Goal: Find specific page/section: Find specific page/section

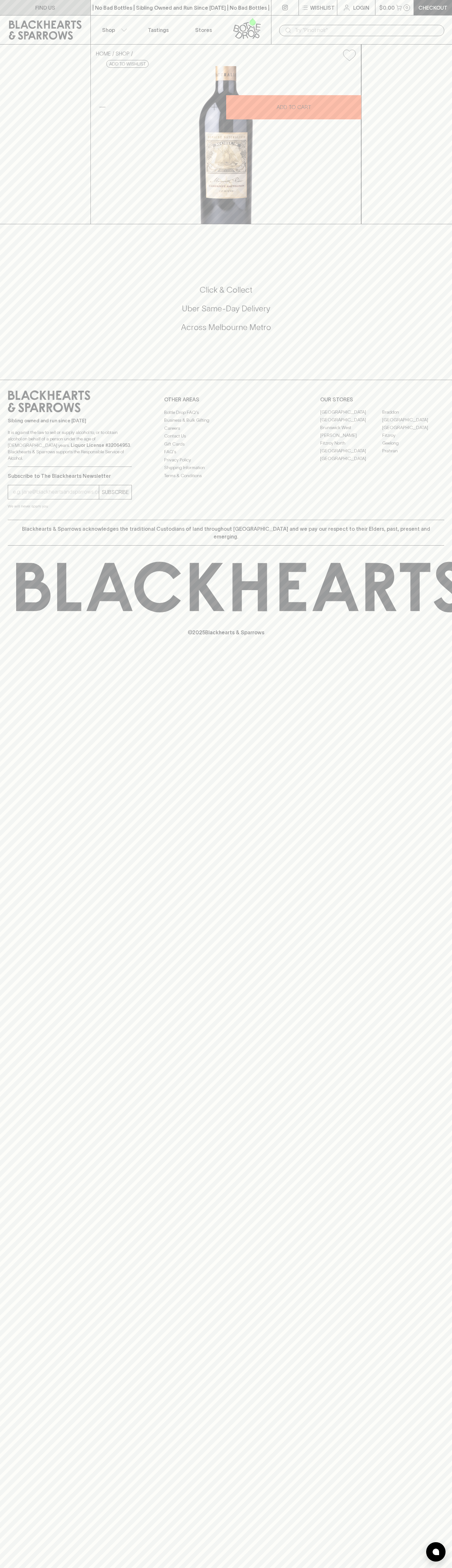
click at [87, 7] on link "FIND US" at bounding box center [45, 7] width 90 height 15
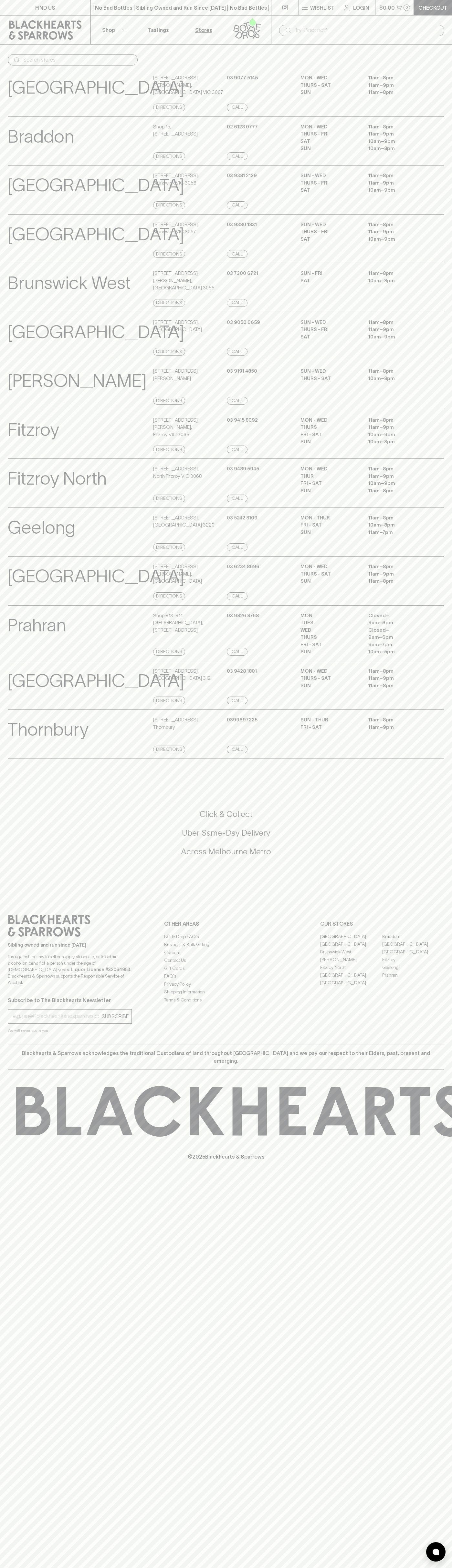
click at [445, 255] on div "Brunswick East View Store Details 131 Lygon Street East , Brunswick VIC 3057 Di…" at bounding box center [226, 239] width 452 height 49
click at [316, 1567] on html "FIND US | No Bad Bottles | Sibling Owned and Run Since 2006 | No Bad Bottles | …" at bounding box center [226, 784] width 452 height 1568
click at [14, 10] on link "FIND US" at bounding box center [45, 7] width 90 height 15
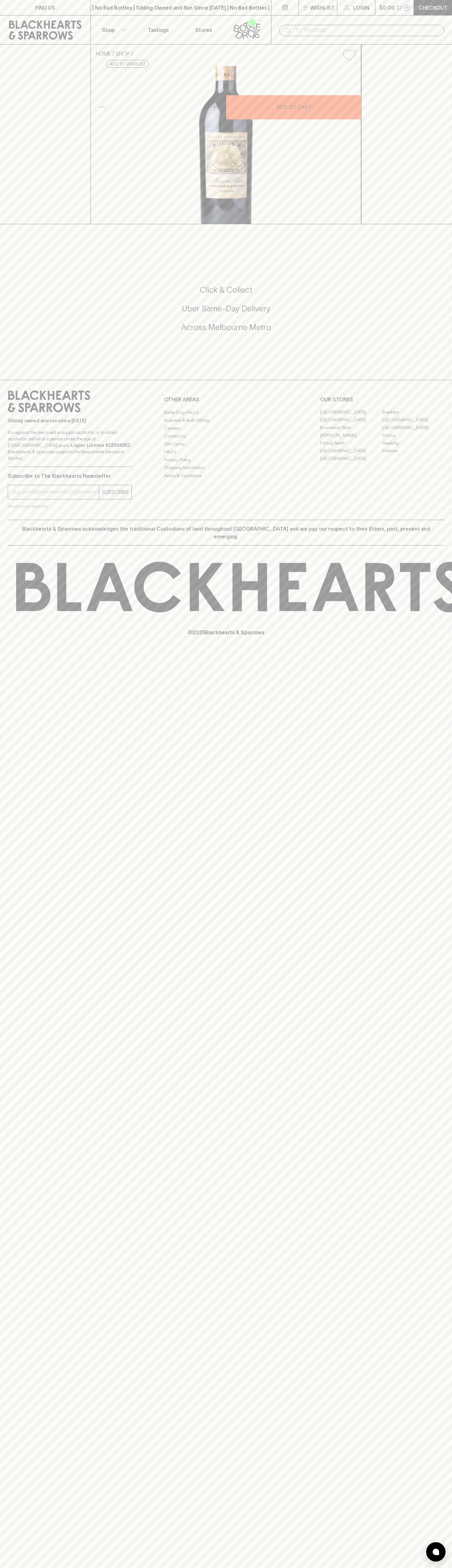
click at [413, 424] on link "[GEOGRAPHIC_DATA]" at bounding box center [413, 420] width 62 height 8
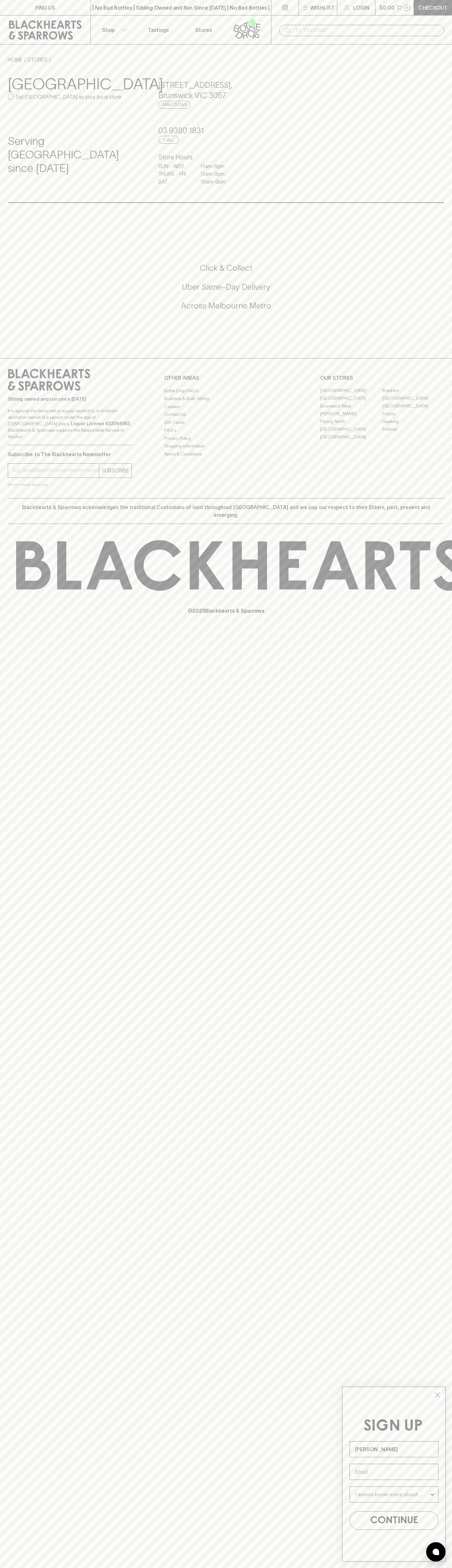
type input "John Smith"
